Goal: Find specific page/section: Find specific page/section

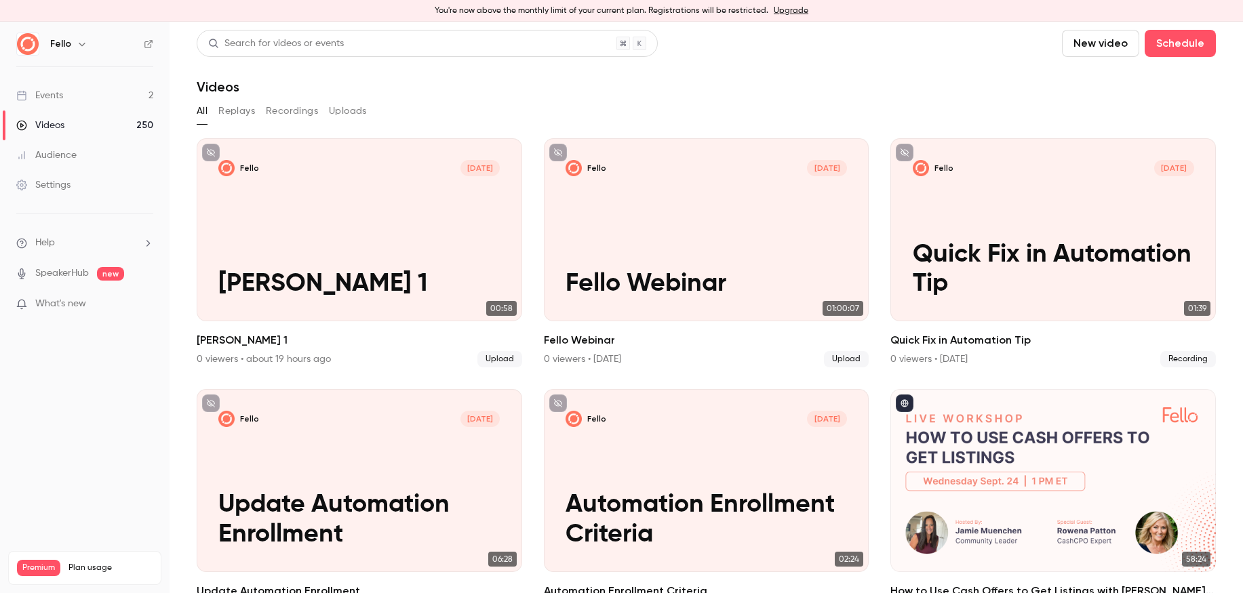
click at [85, 100] on link "Events 2" at bounding box center [85, 96] width 170 height 30
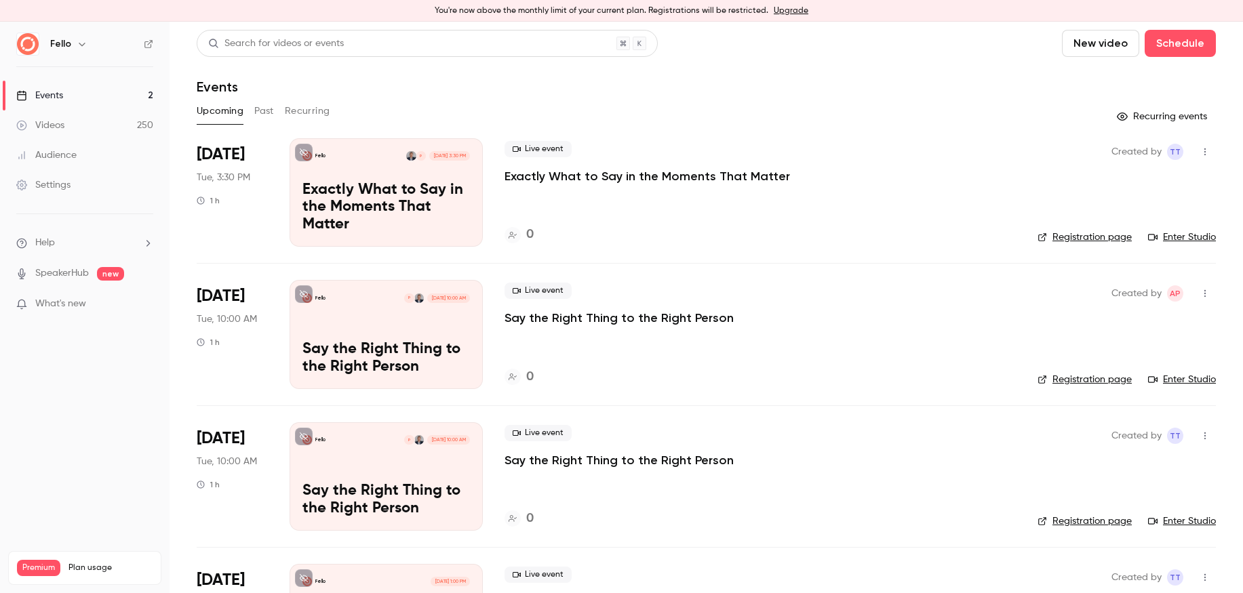
click at [452, 216] on p "Exactly What to Say in the Moments That Matter" at bounding box center [386, 208] width 168 height 52
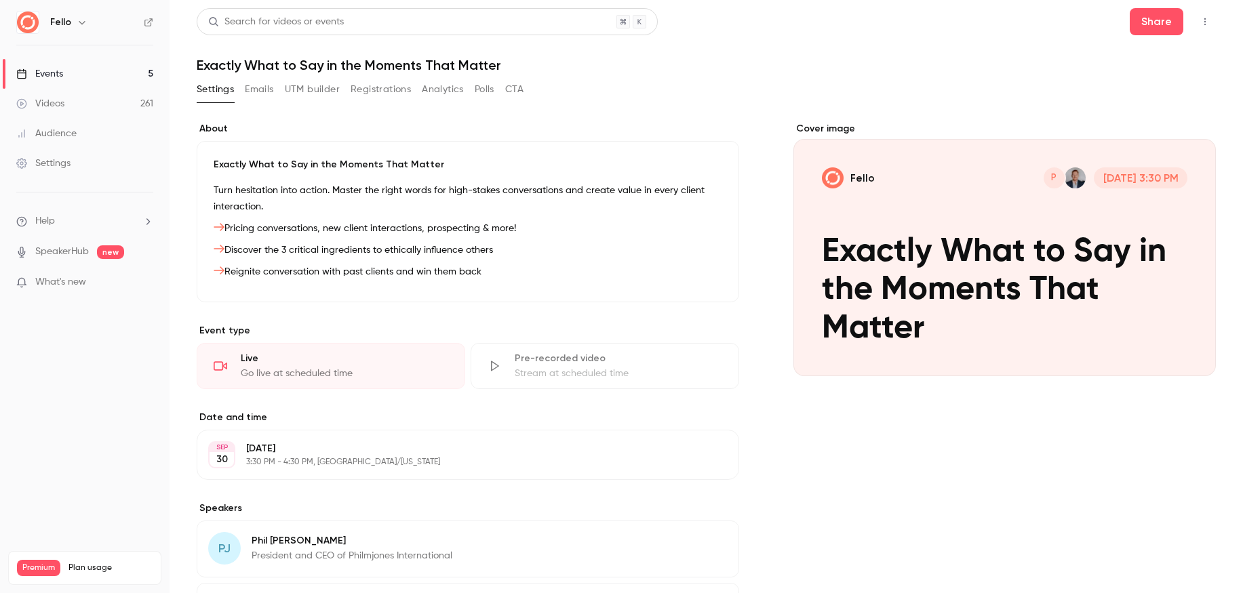
click at [1204, 26] on icon "button" at bounding box center [1205, 21] width 11 height 9
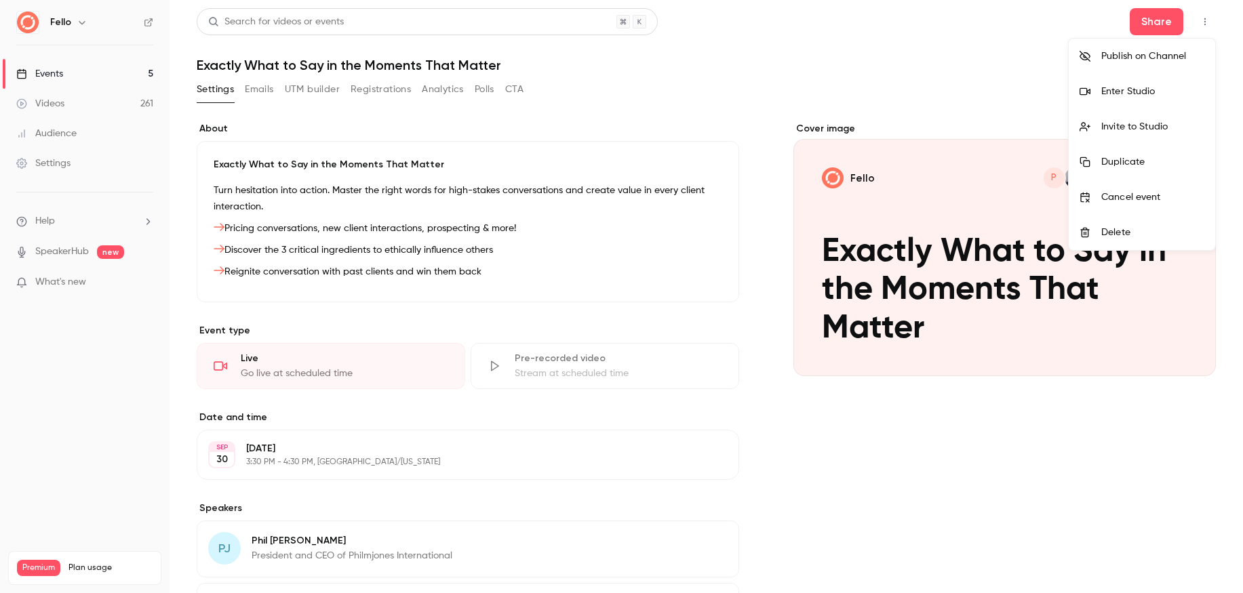
click at [798, 99] on div at bounding box center [621, 296] width 1243 height 593
